Goal: Task Accomplishment & Management: Manage account settings

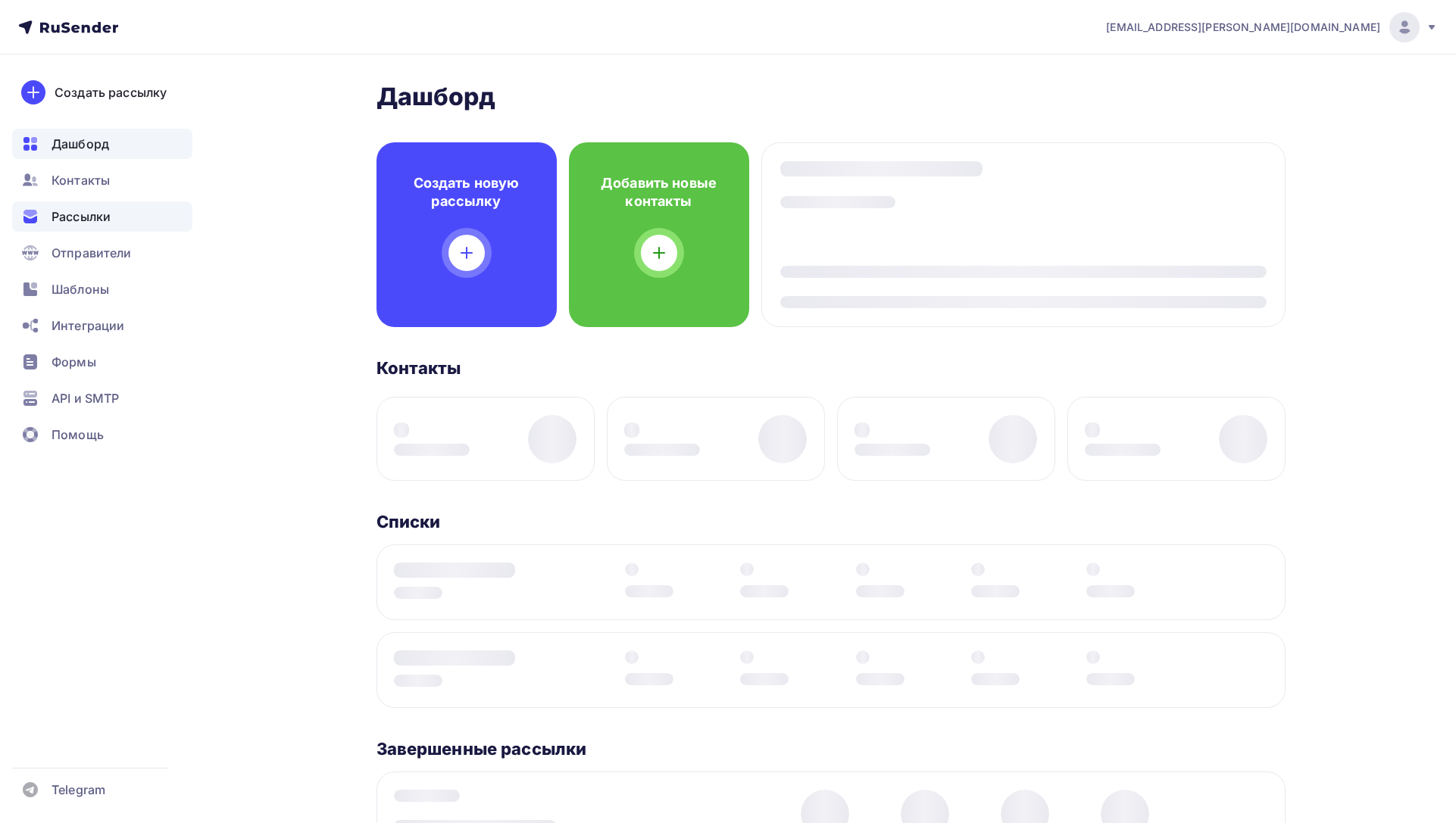
click at [106, 221] on span "Рассылки" at bounding box center [81, 216] width 59 height 18
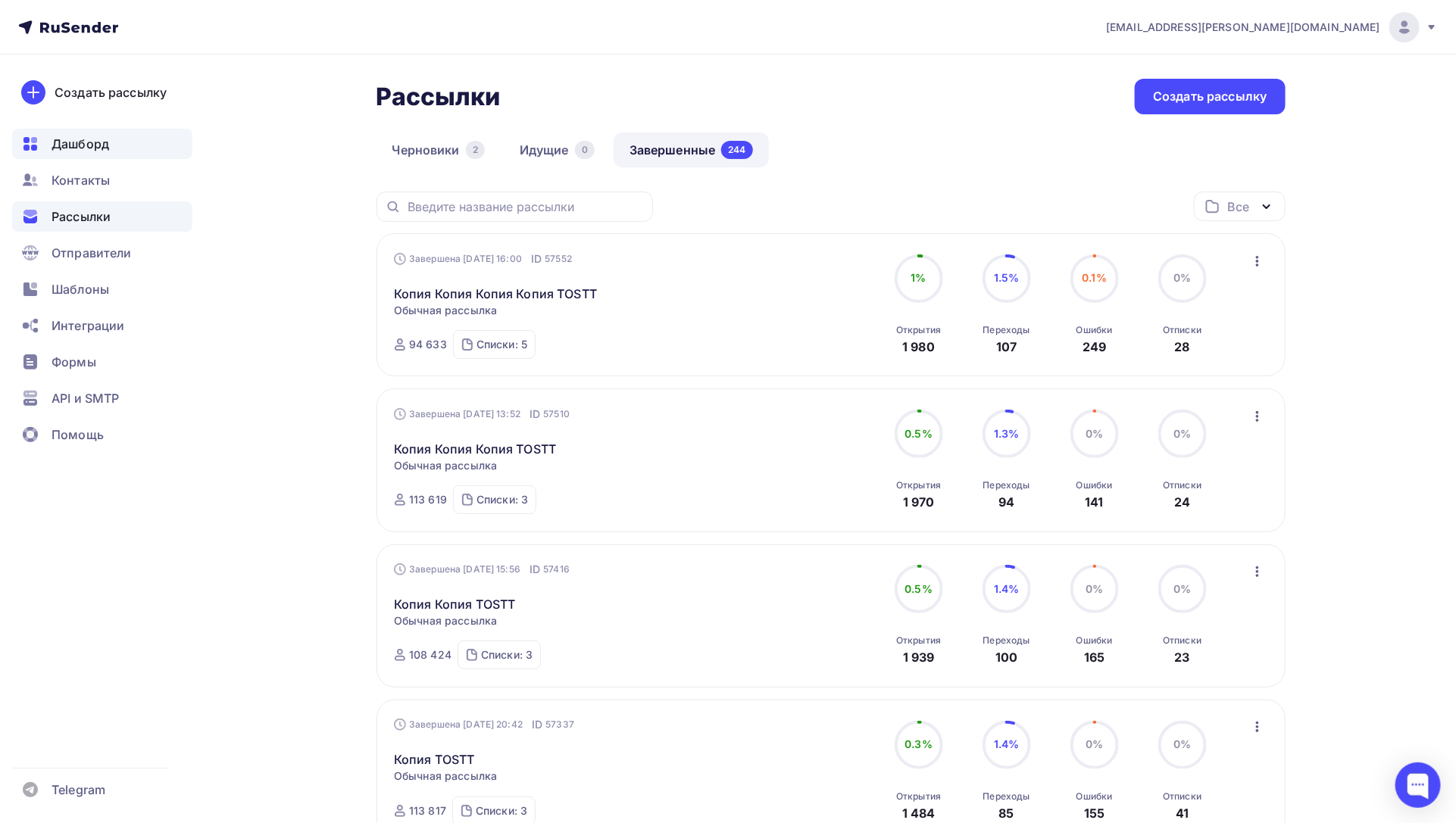
click at [133, 141] on div "Дашборд" at bounding box center [102, 144] width 181 height 30
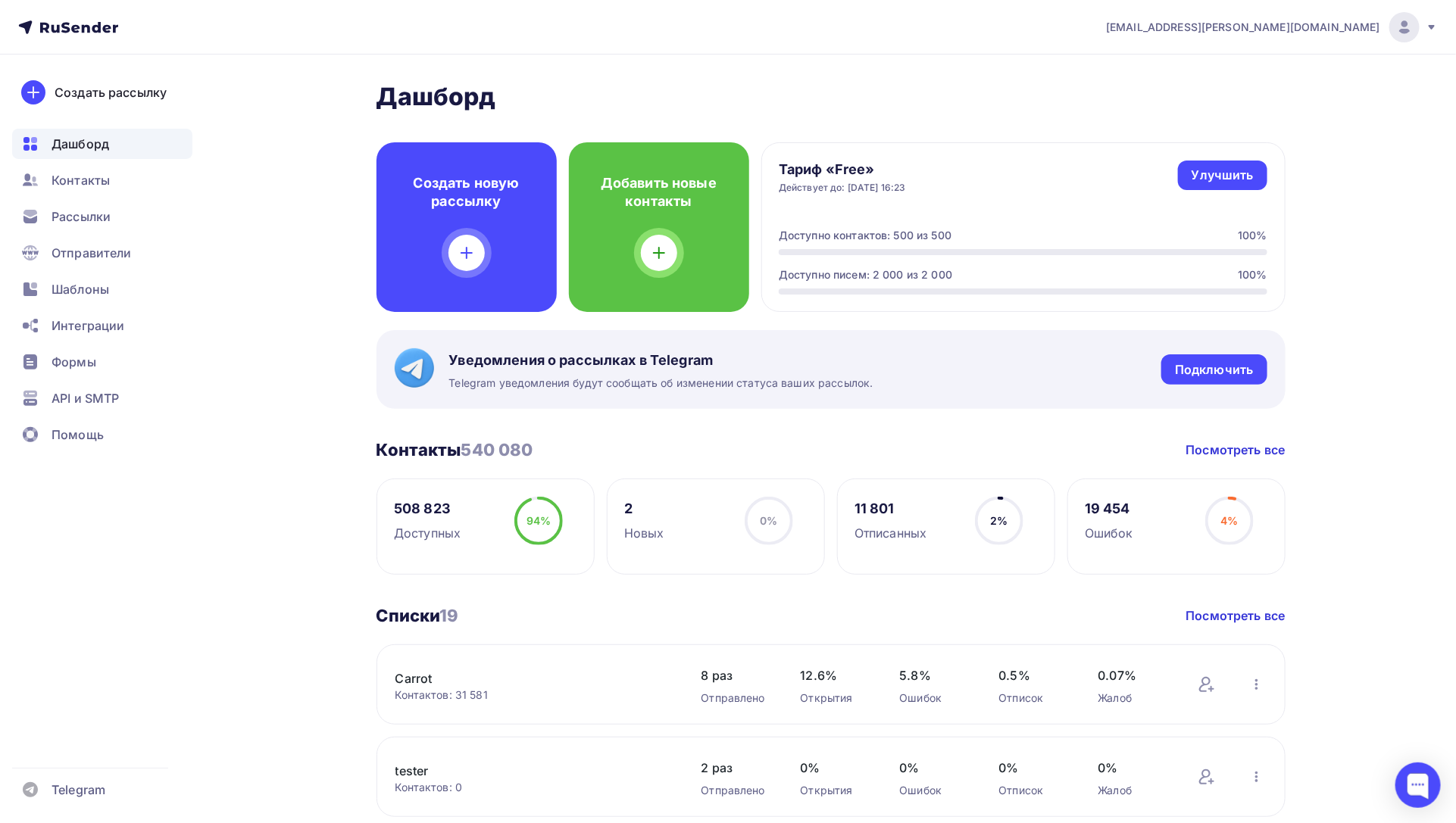
click at [1302, 30] on span "[EMAIL_ADDRESS][DOMAIN_NAME]" at bounding box center [1242, 27] width 274 height 15
click at [1239, 69] on span "Аккаунт" at bounding box center [1235, 67] width 50 height 18
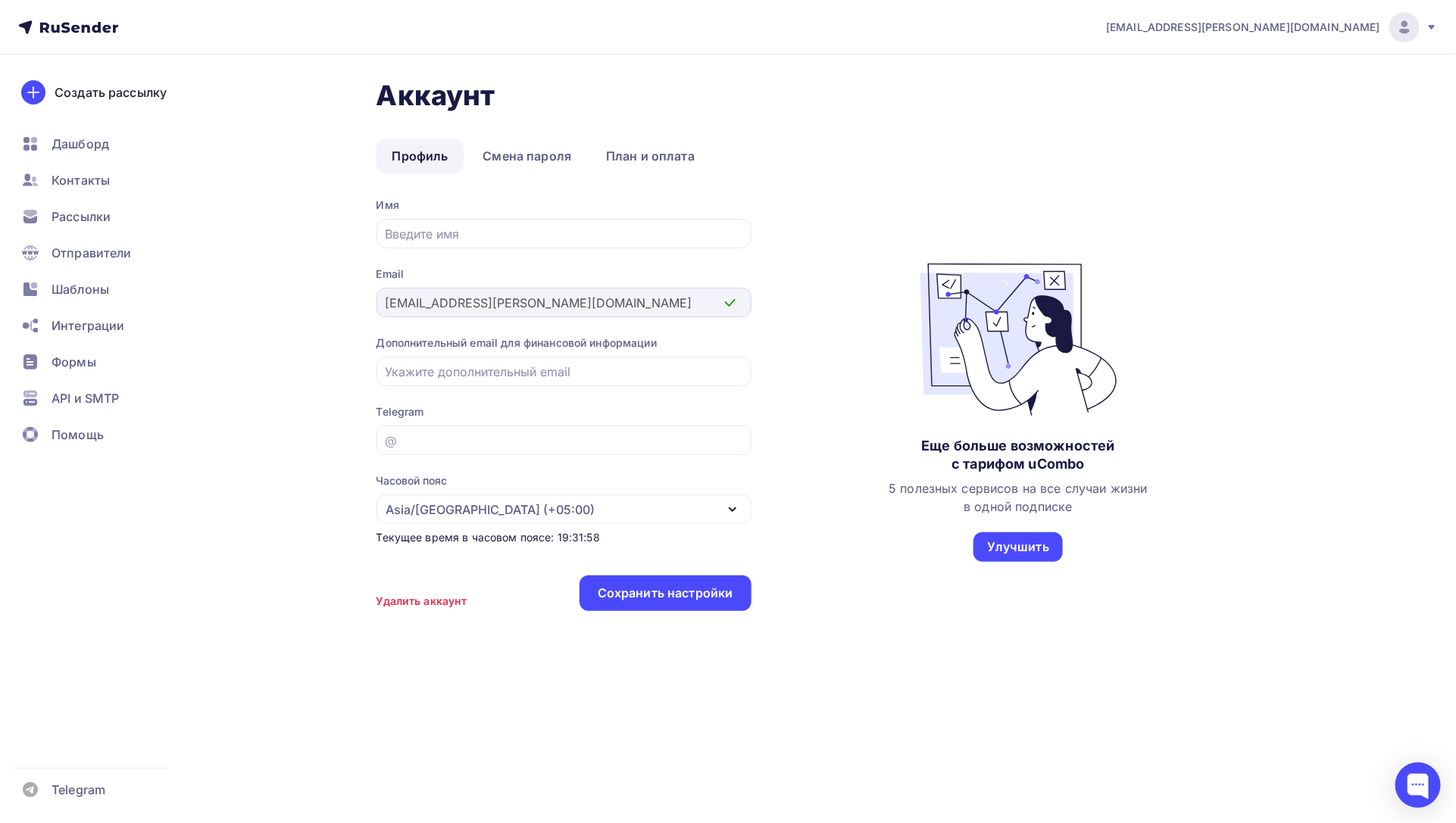
click at [377, 297] on div "[EMAIL_ADDRESS][DOMAIN_NAME]" at bounding box center [564, 302] width 375 height 30
click at [645, 595] on div "Сохранить настройки" at bounding box center [666, 593] width 136 height 17
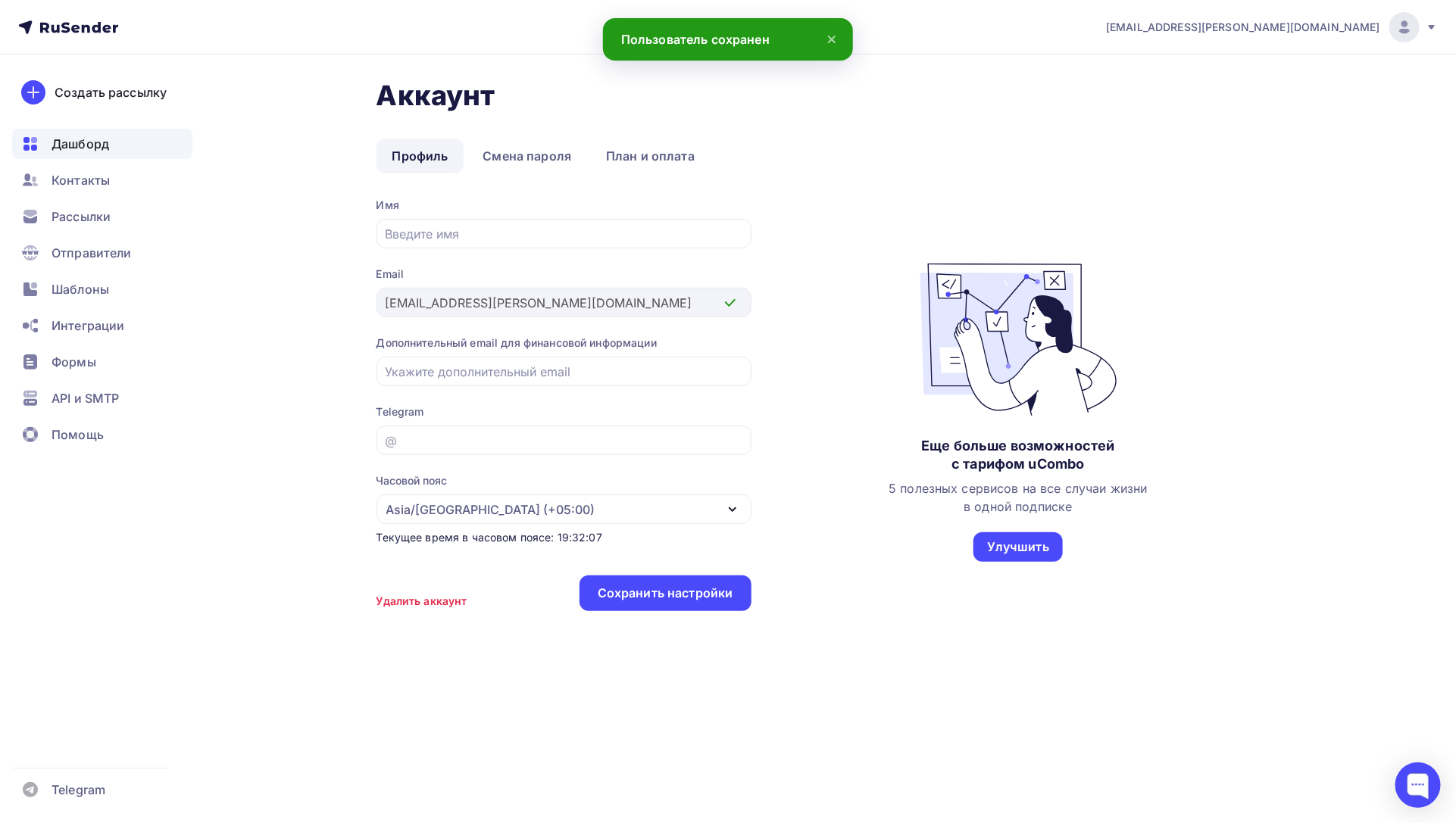
click at [101, 139] on span "Дашборд" at bounding box center [81, 144] width 58 height 18
